Goal: Task Accomplishment & Management: Complete application form

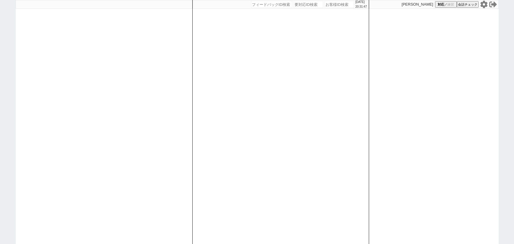
select select "2025"
select select "11"
select select "33"
select select "0"
select select "50"
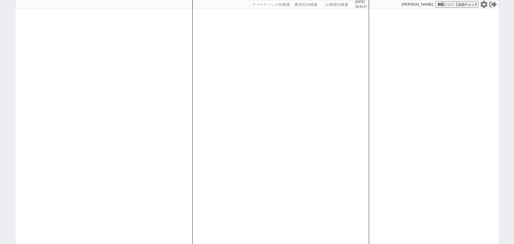
select select "1292"
select select "1"
select select "2"
select select
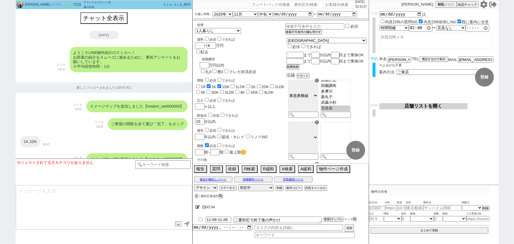
scroll to position [40, 0]
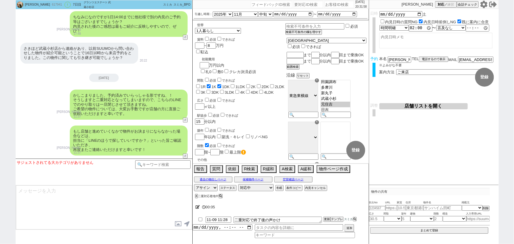
click at [302, 6] on input "number" at bounding box center [308, 4] width 29 height 7
paste input "8992300"
type input "8992300"
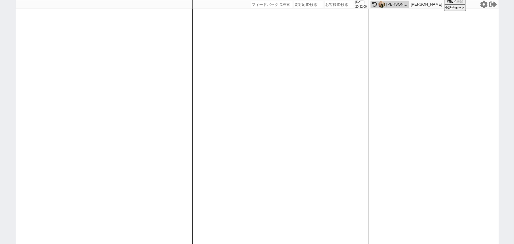
select select "1"
select select "2"
select select
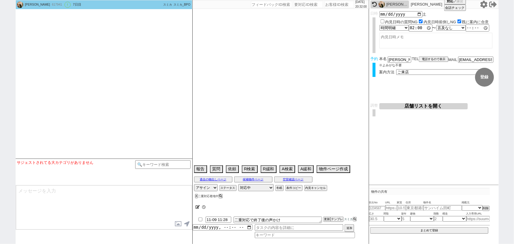
select select "2025"
select select "11"
select select "33"
select select "0"
select select "50"
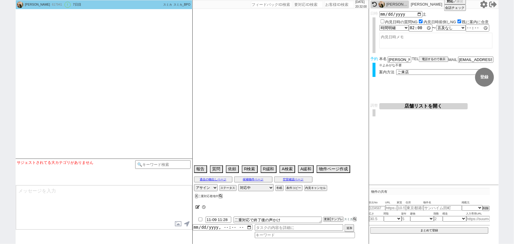
select select "1292"
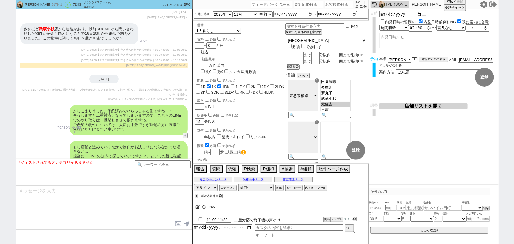
scroll to position [1567, 0]
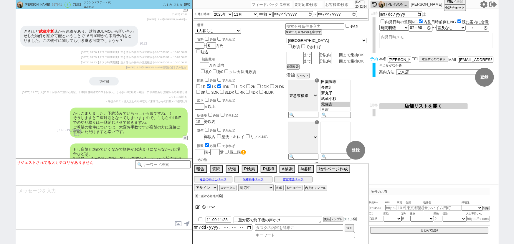
click at [308, 5] on input "number" at bounding box center [308, 4] width 29 height 7
paste input "8992081"
type input "8992081"
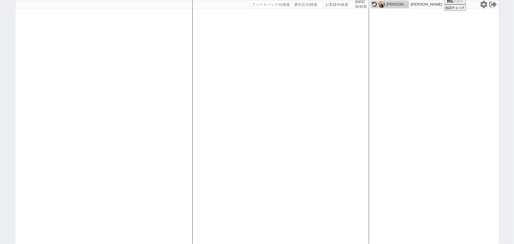
select select
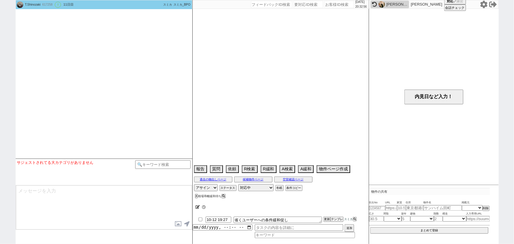
select select "16"
select select "1"
select select "12"
select select "124"
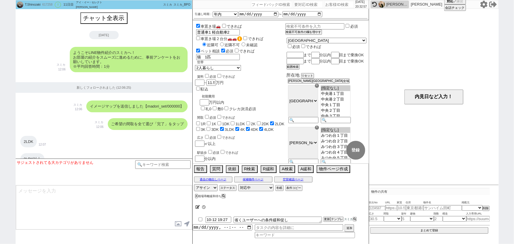
scroll to position [2412, 0]
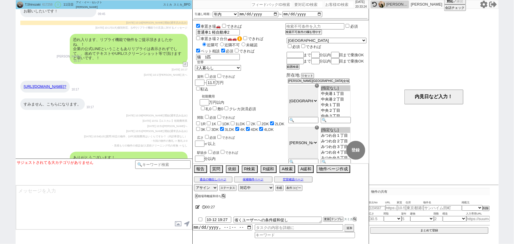
click at [50, 56] on div "恐れ入ります、リプライ機能で物件をご提示頂きましたかね、！ 企業の公式LINEということもありリプライは表示されずでして、、改めてテキストやURL/スクリーン…" at bounding box center [104, 49] width 177 height 36
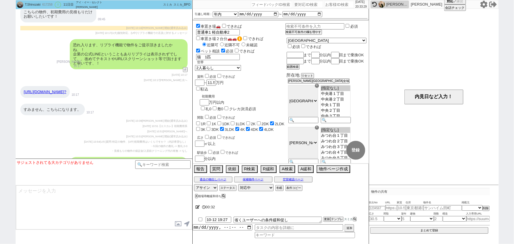
scroll to position [2409, 0]
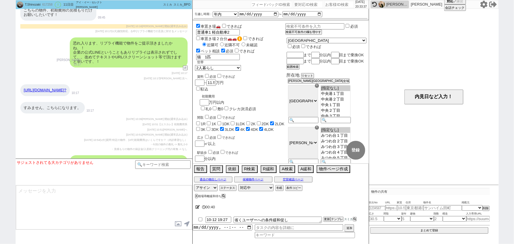
click at [305, 3] on input "number" at bounding box center [308, 4] width 29 height 7
paste input "8992189"
type input "8992189"
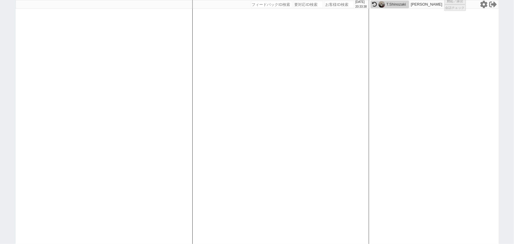
select select "1"
select select
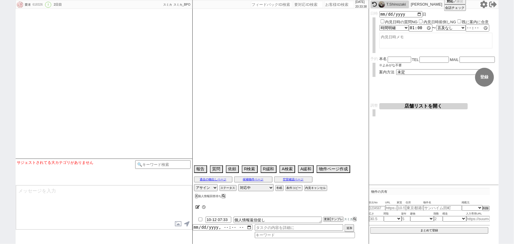
type textarea "紹介元：617146（親）"
select select "2025"
select select "10"
select select "36"
select select "0"
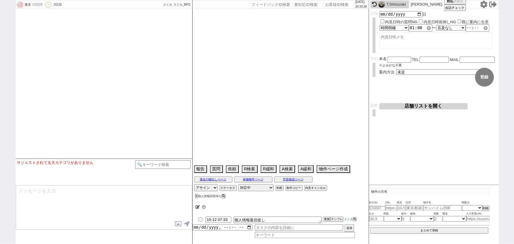
select select "48"
select select "1242"
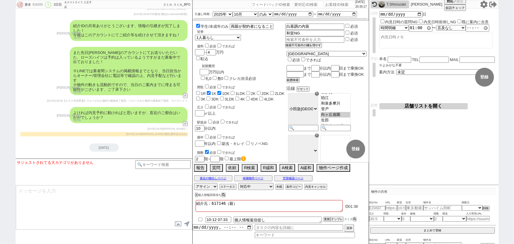
scroll to position [855, 0]
click at [298, 4] on input "number" at bounding box center [308, 4] width 29 height 7
paste input "8992307"
type input "8992307"
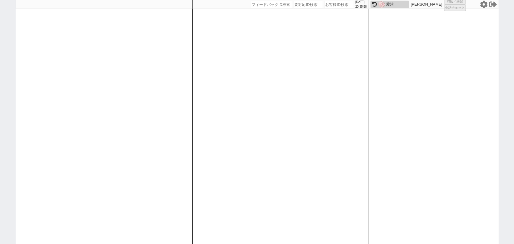
select select "1"
select select "2"
select select
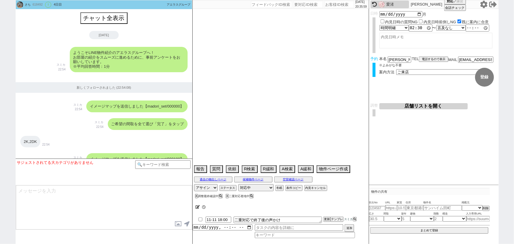
type textarea "＠＠＠[GEOGRAPHIC_DATA]で物件が出てない、とても良い状態なら[GEOGRAPHIC_DATA]に相談＠＠＠ 二重案件 13日午前他社"
select select "2025"
select select "11"
select select "36"
select select "1"
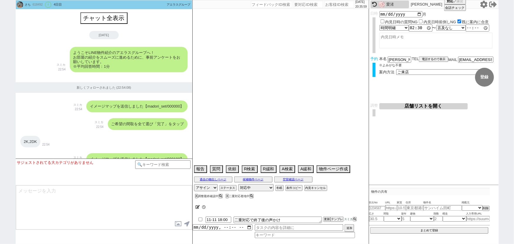
select select "2"
select select "3"
select select "4"
select select "5"
select select "6"
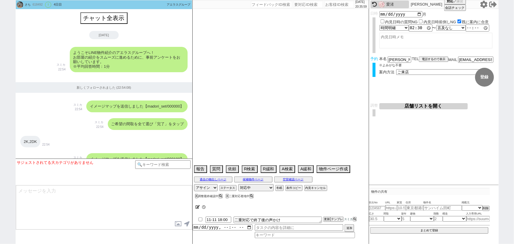
select select "7"
select select "8"
select select "9"
select select "10"
select select "11"
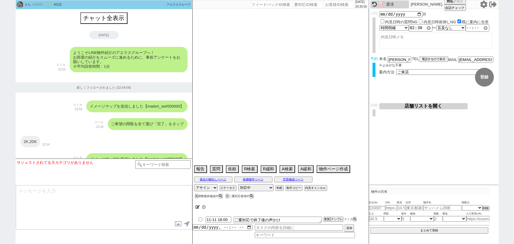
select select "12"
select select "13"
select select "14"
select select "15"
select select "16"
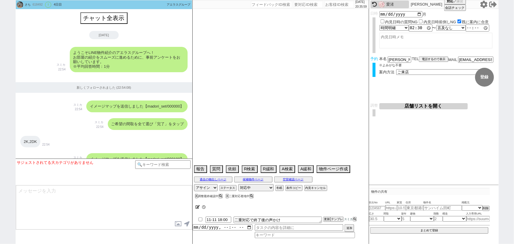
select select "17"
select select "18"
select select "19"
select select "20"
select select "21"
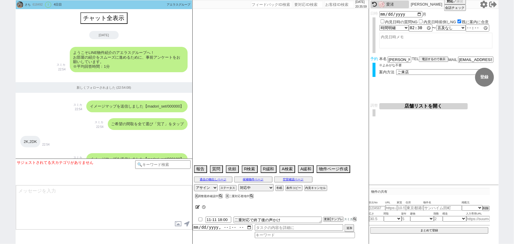
select select "22"
select select "23"
select select "75"
select select "65"
select select "1577"
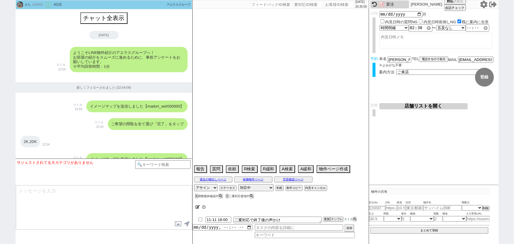
select select "68"
select select "[DATE]"
select select "36"
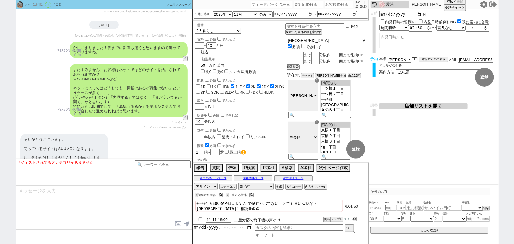
scroll to position [920, 0]
click at [300, 6] on input "number" at bounding box center [308, 4] width 29 height 7
paste input "8992057"
type input "8992057"
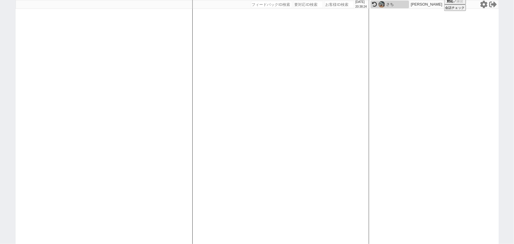
select select "600"
select select "2"
select select
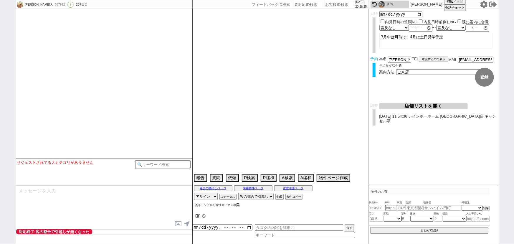
type textarea "旧ID:584430 紹介不可済み、候補なし来店しない"
select select "2025"
select select "4"
select select "36"
select select "0"
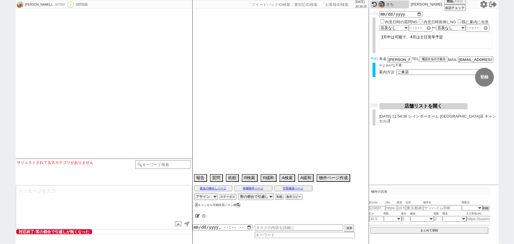
select select "65"
select select "1577"
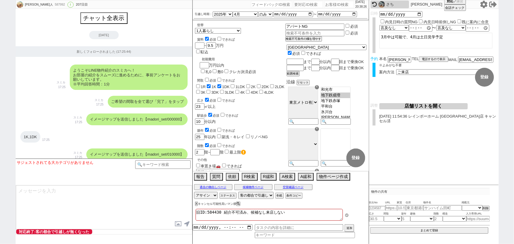
scroll to position [4425, 0]
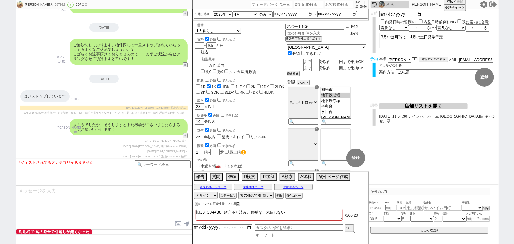
click at [304, 5] on input "number" at bounding box center [308, 4] width 29 height 7
paste input "8992050"
type input "8992050"
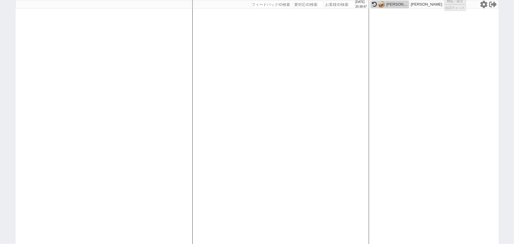
select select "600"
select select "2"
select select "1"
select select "2"
select select
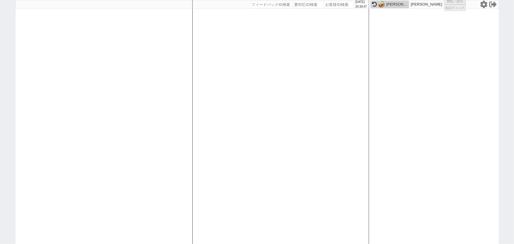
select select
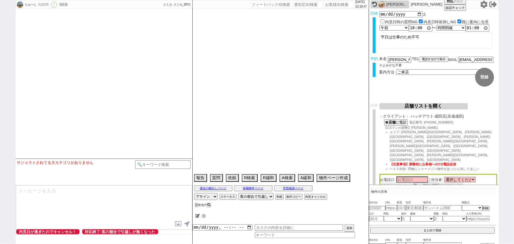
type textarea "@[GEOGRAPHIC_DATA]Ⅱシャーメゾン物件なので消さないと送れない スミカの内見より先に他社内見あり、電話で消す　11日午前ピタットハウス(ＤＯＭ…"
select select "2025"
select select "11"
select select "33"
select select "0"
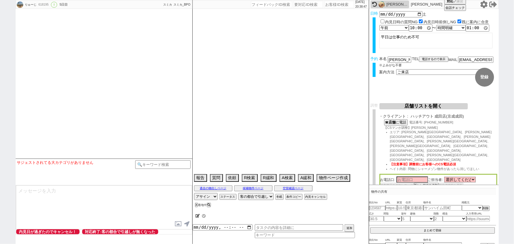
select select "12"
select select "29"
select select "917"
select select "105"
select select "2756"
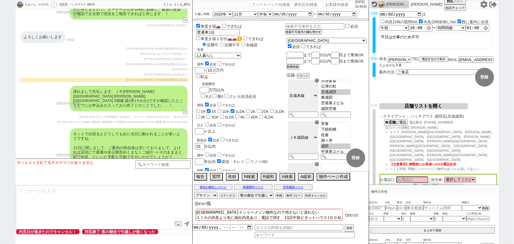
scroll to position [4691, 0]
click at [153, 66] on span "[PERSON_NAME] 開始(通常読み込み)" at bounding box center [165, 64] width 46 height 3
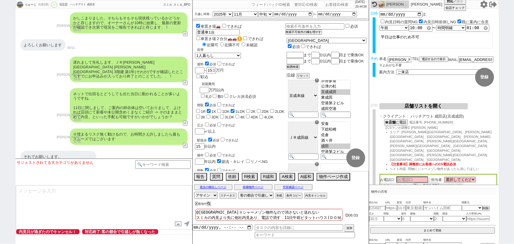
scroll to position [3220, 0]
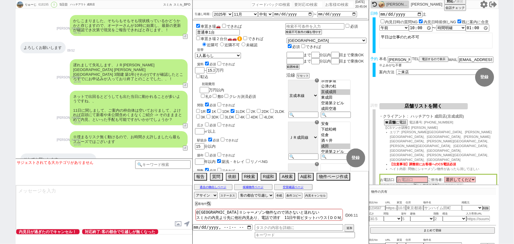
click at [297, 7] on input "number" at bounding box center [308, 4] width 29 height 7
paste input "8992058"
type input "8992058"
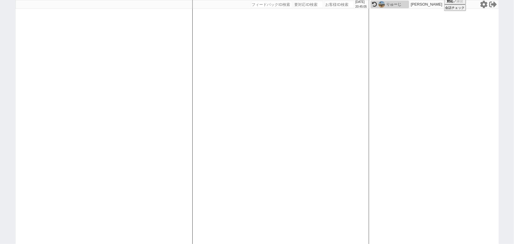
select select
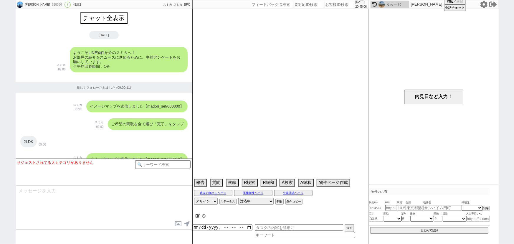
select select "2025"
select select "12"
select select "36"
select select "1"
select select "23"
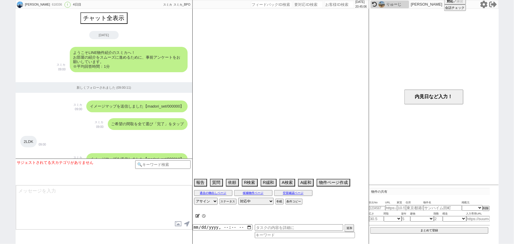
select select "731"
select select "14"
select select "59"
select select "[DATE]"
select select "62"
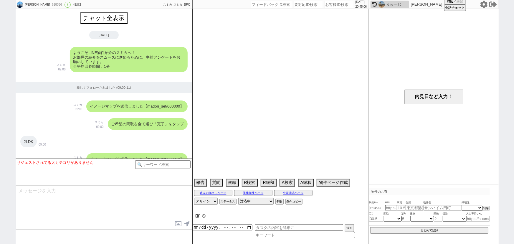
select select "70"
select select "[DATE]"
select select "7"
select select "75"
select select "1793"
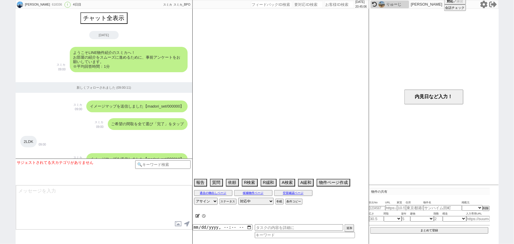
select select "64"
select select "1557"
select select "69"
select select "1658"
select select "66"
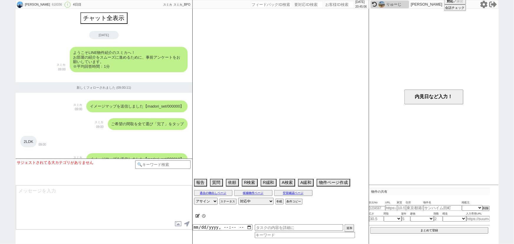
select select "[DATE]"
select select "18"
select select "65"
select select "[DATE]"
select select "71"
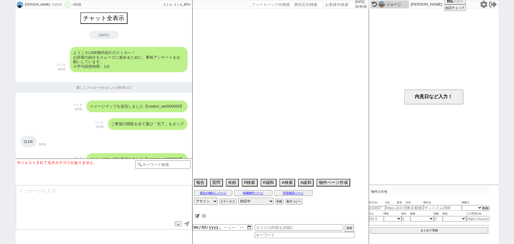
select select "1707"
select select "11"
select select "29"
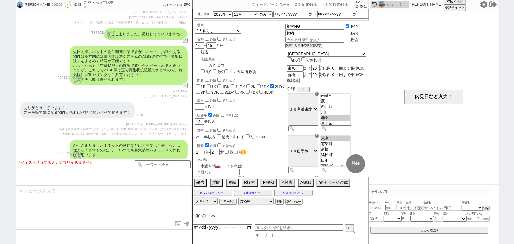
scroll to position [1543, 0]
click at [295, 5] on input "number" at bounding box center [308, 4] width 29 height 7
paste input "8992091"
type input "8992091"
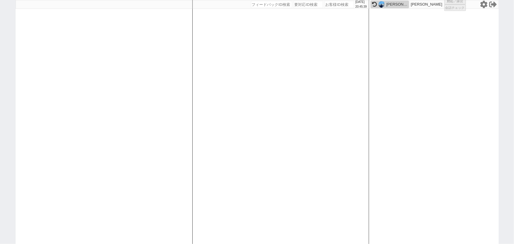
select select
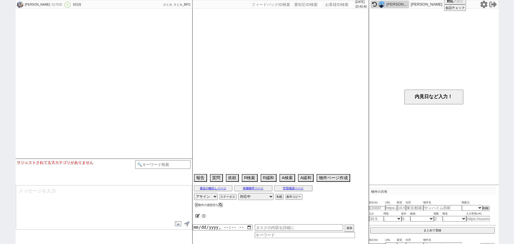
type textarea "調整前キャンセル　候補なし来店しない"
select select "15"
select select "0"
select select "23"
select select "749"
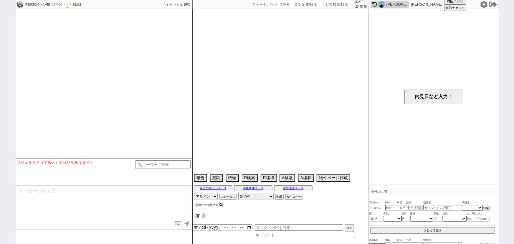
select select "25"
select select "3117"
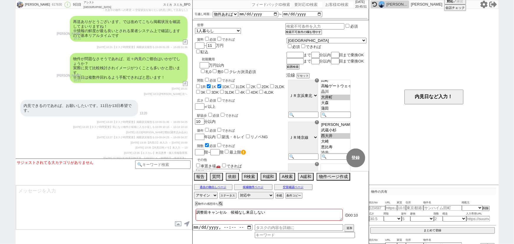
scroll to position [1787, 0]
click at [300, 2] on input "number" at bounding box center [308, 4] width 29 height 7
paste input "8992171"
type input "8992171"
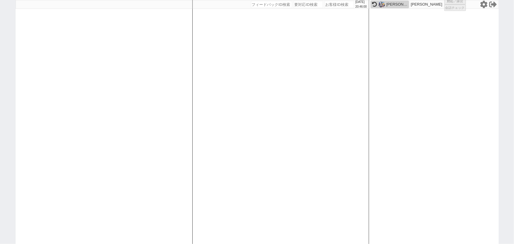
select select
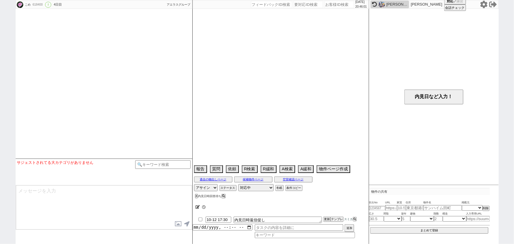
select select "2025"
select select "11"
select select "37"
select select "0"
select select "7"
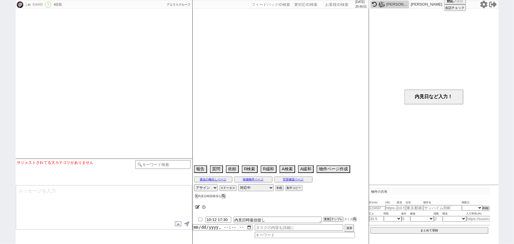
select select "210"
select select "64"
select select "1559"
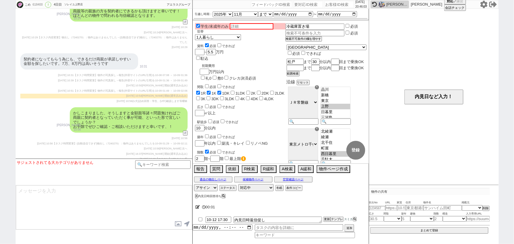
scroll to position [1023, 0]
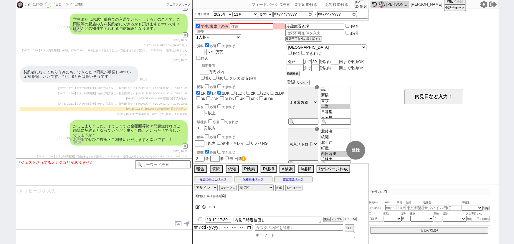
click at [42, 132] on div "かしこまりました、そうしますと金額面等諸々問題無ければご両親に契約者となっていただく事が可能、といった形で宜しいでしょうか？ お手隙でぜひご確認・ご相談いただ…" at bounding box center [104, 132] width 177 height 31
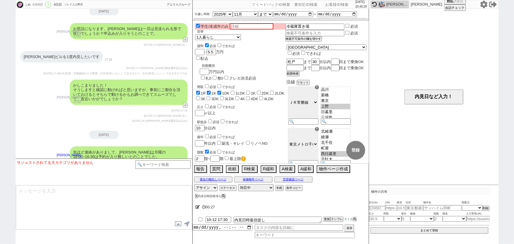
scroll to position [1283, 0]
click at [294, 6] on input "number" at bounding box center [308, 4] width 29 height 7
paste input "8992239"
type input "8992239"
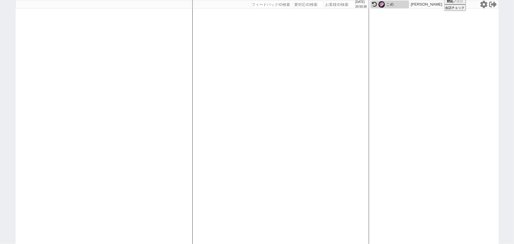
select select
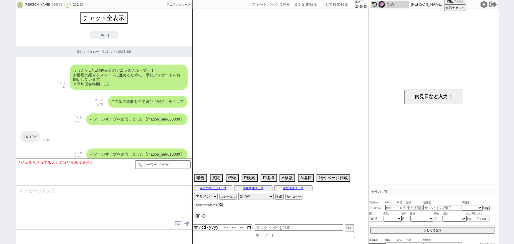
type textarea "旧ID:574315、条件より別IDと判断"
select select "2025"
select select "9"
select select "36"
select select "0"
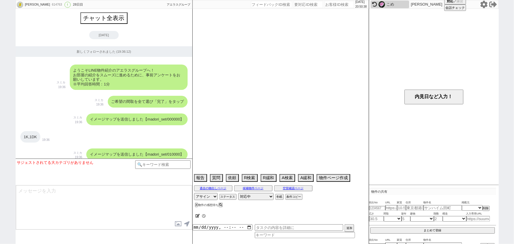
select select "2"
select select "3"
select select "4"
select select "5"
select select "6"
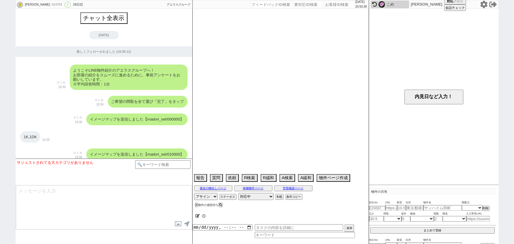
select select "7"
select select "8"
select select "9"
select select "10"
select select "11"
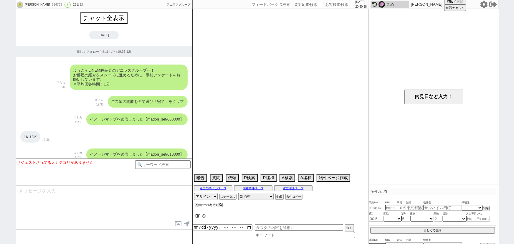
select select "12"
select select "13"
select select "14"
select select "15"
select select "16"
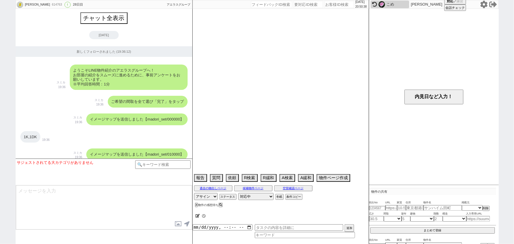
select select "17"
select select "18"
select select "19"
select select "20"
select select "21"
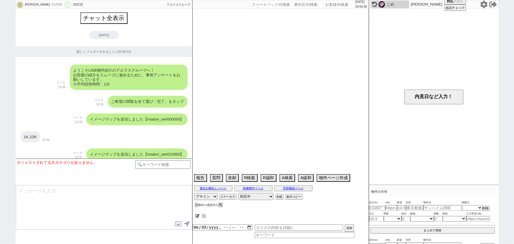
select select "22"
select select "23"
select select "24"
select select "25"
select select "26"
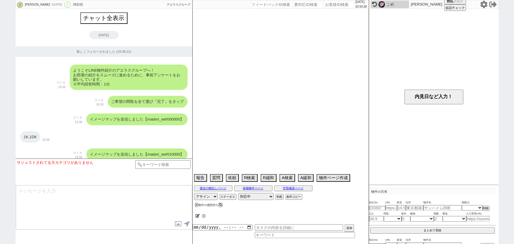
select select "27"
select select "28"
select select "29"
select select "30"
select select "31"
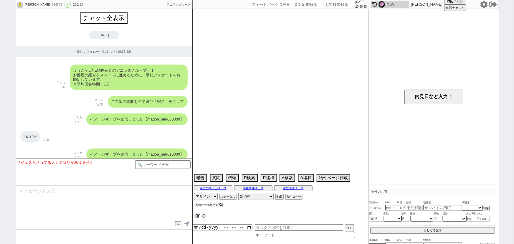
select select "32"
select select "33"
select select "34"
select select "35"
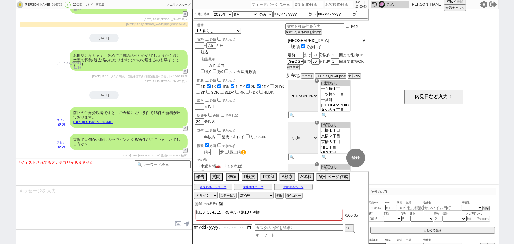
scroll to position [5130, 0]
click at [300, 3] on input "number" at bounding box center [308, 4] width 29 height 7
paste input "8992108"
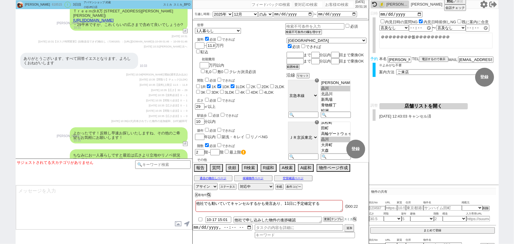
scroll to position [1600, 0]
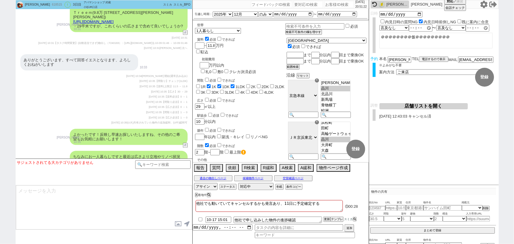
click at [300, 5] on input "number" at bounding box center [308, 4] width 29 height 7
paste input "8992264"
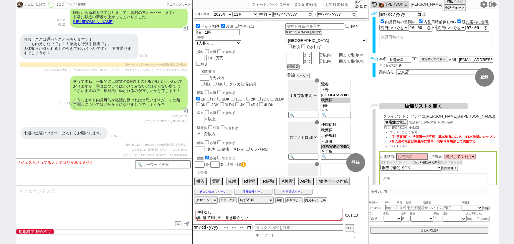
scroll to position [3843, 0]
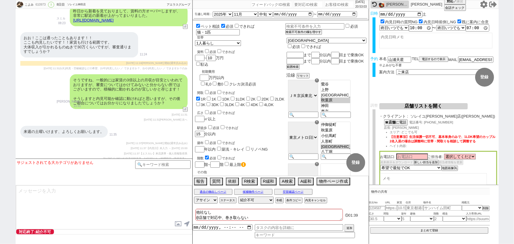
click at [294, 6] on input "number" at bounding box center [308, 4] width 29 height 7
paste input "8992338"
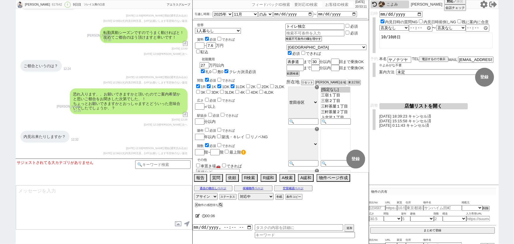
scroll to position [4035, 0]
click at [306, 6] on input "number" at bounding box center [308, 4] width 29 height 7
paste input "8992102"
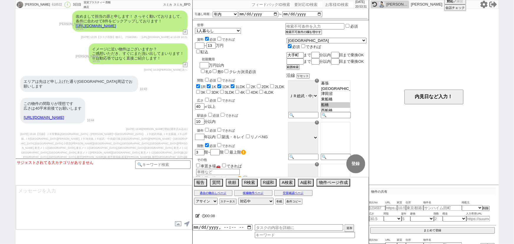
scroll to position [801, 0]
click at [297, 6] on input "number" at bounding box center [308, 4] width 29 height 7
paste input "8992405"
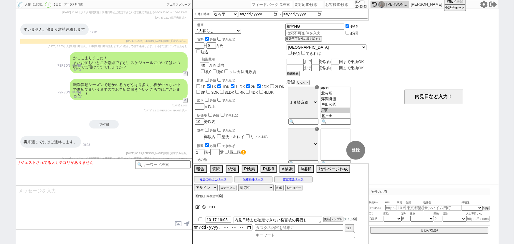
scroll to position [1857, 0]
click at [485, 5] on icon at bounding box center [485, 5] width 8 height 8
